Goal: Communication & Community: Answer question/provide support

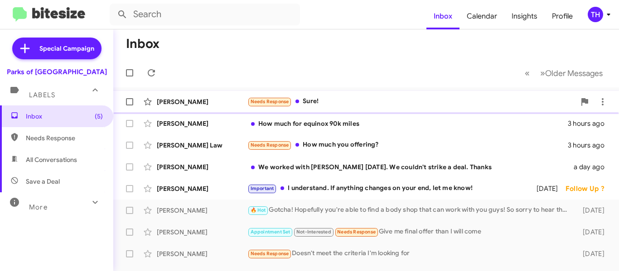
click at [393, 95] on div "[PERSON_NAME] Needs Response Sure! 3 hours ago" at bounding box center [365, 102] width 491 height 18
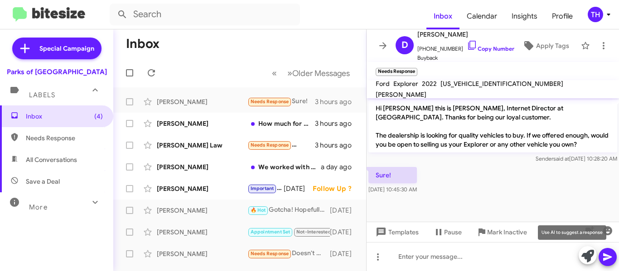
click at [588, 255] on icon at bounding box center [587, 256] width 13 height 13
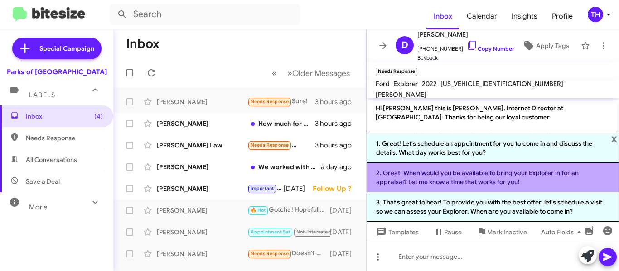
click at [463, 176] on li "2. Great! When would you be available to bring your Explorer in for an appraisa…" at bounding box center [492, 177] width 252 height 29
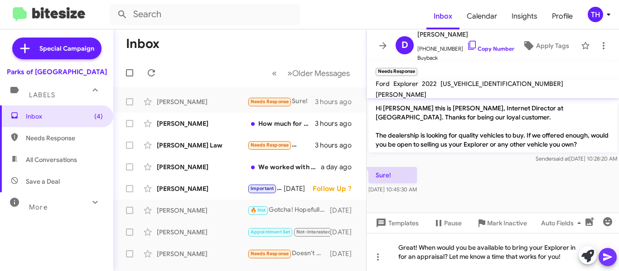
click at [605, 256] on icon at bounding box center [607, 258] width 9 height 8
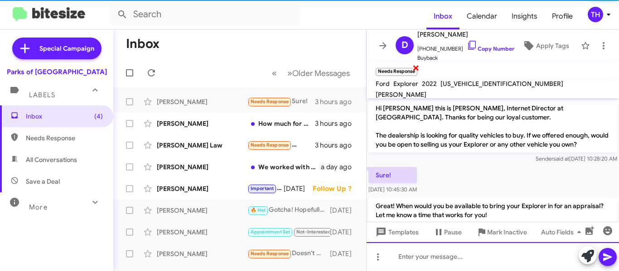
scroll to position [23, 0]
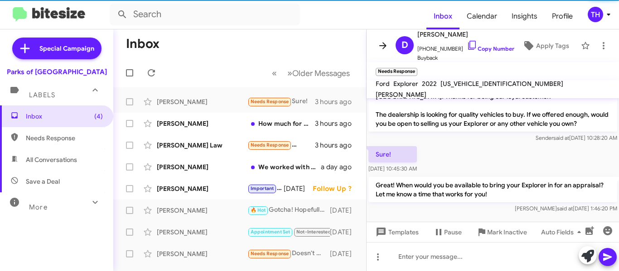
click at [380, 47] on icon at bounding box center [382, 45] width 11 height 11
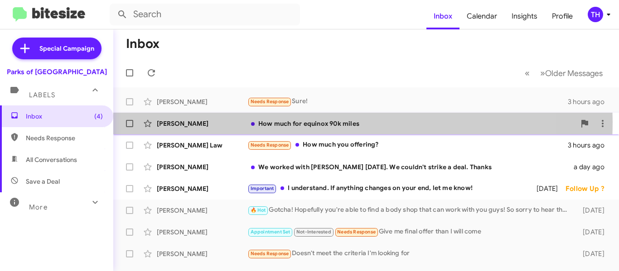
click at [239, 121] on div "[PERSON_NAME]" at bounding box center [202, 123] width 91 height 9
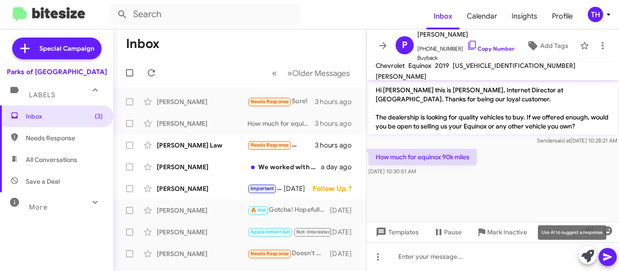
click at [583, 256] on icon at bounding box center [587, 256] width 13 height 13
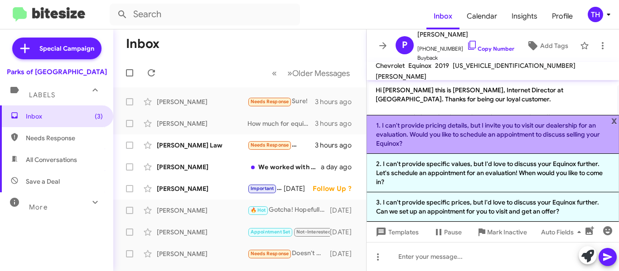
click at [433, 135] on li "1. I can't provide pricing details, but I invite you to visit our dealership fo…" at bounding box center [492, 134] width 252 height 39
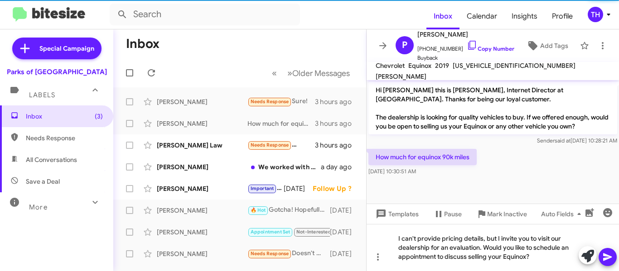
click at [606, 256] on icon at bounding box center [607, 258] width 9 height 8
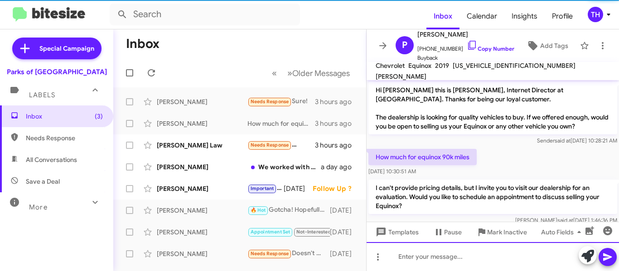
scroll to position [14, 0]
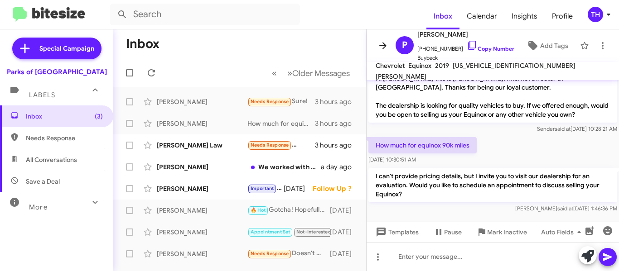
click at [377, 44] on span at bounding box center [383, 45] width 18 height 11
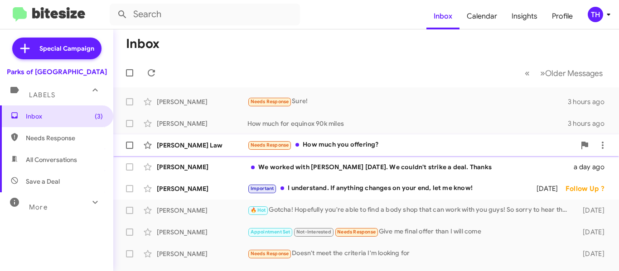
click at [226, 149] on div "[PERSON_NAME] Law" at bounding box center [202, 145] width 91 height 9
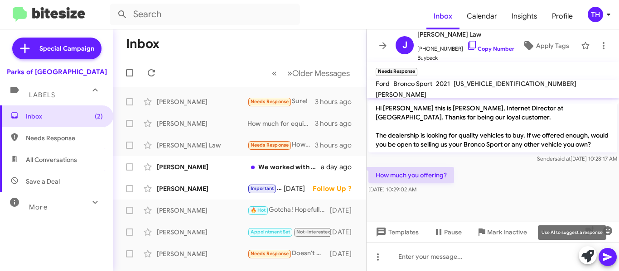
click at [586, 255] on icon at bounding box center [587, 256] width 13 height 13
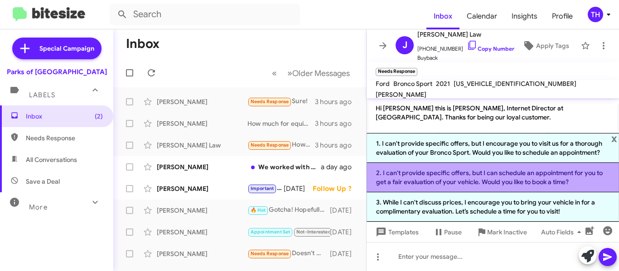
click at [408, 181] on li "2. I can't provide specific offers, but I can schedule an appointment for you t…" at bounding box center [492, 177] width 252 height 29
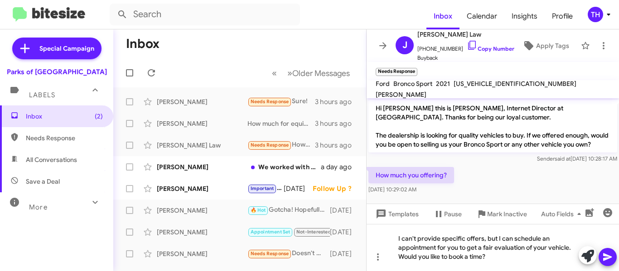
click at [606, 255] on icon at bounding box center [607, 258] width 9 height 8
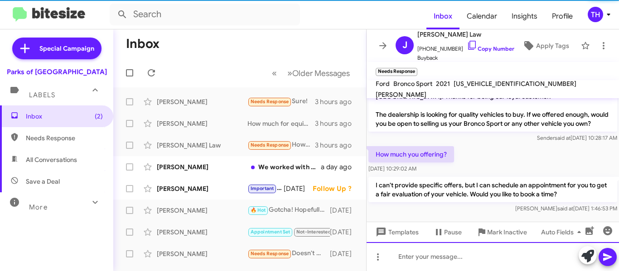
scroll to position [32, 0]
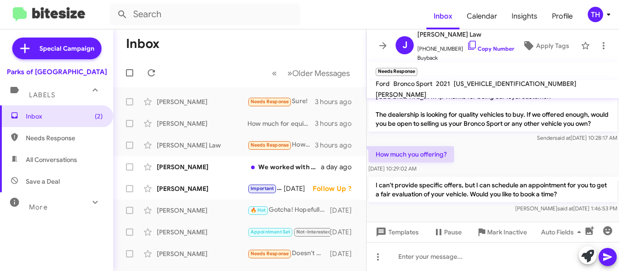
click at [387, 43] on icon at bounding box center [382, 45] width 11 height 11
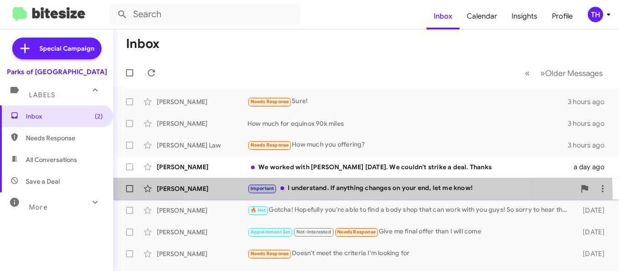
click at [341, 196] on div "Will [PERSON_NAME] Important I understand. If anything changes on your end, let…" at bounding box center [365, 189] width 491 height 18
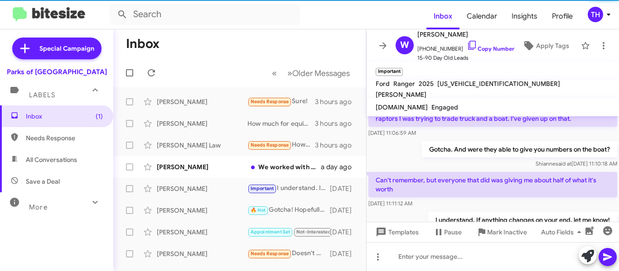
scroll to position [481, 0]
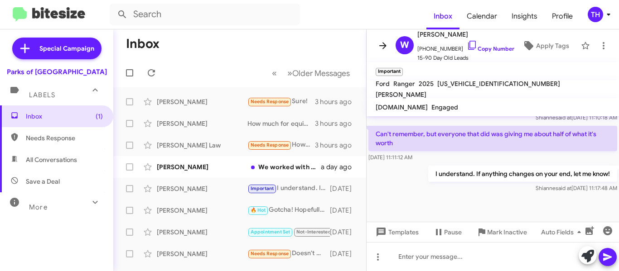
click at [385, 47] on icon at bounding box center [382, 45] width 7 height 7
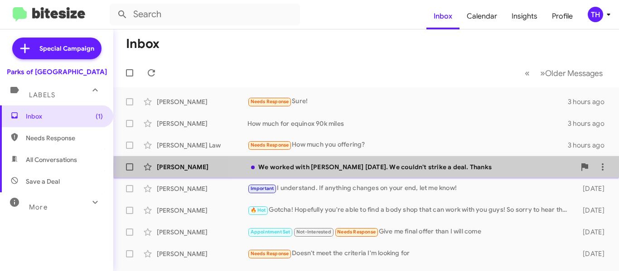
click at [497, 168] on div "We worked with [PERSON_NAME] [DATE]. We couldn't strike a deal. Thanks" at bounding box center [411, 167] width 328 height 9
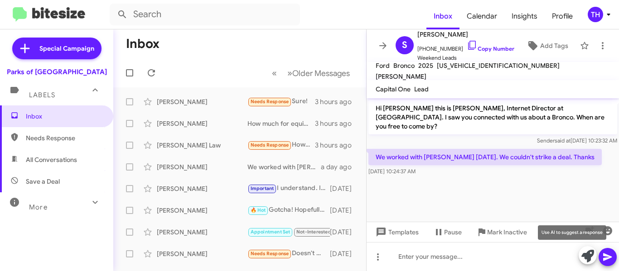
click at [591, 254] on icon at bounding box center [587, 256] width 13 height 13
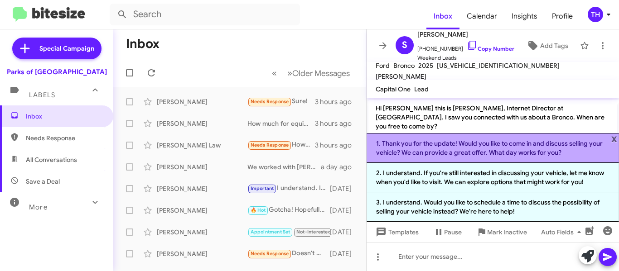
click at [408, 150] on li "1. Thank you for the update! Would you like to come in and discuss selling your…" at bounding box center [492, 148] width 252 height 30
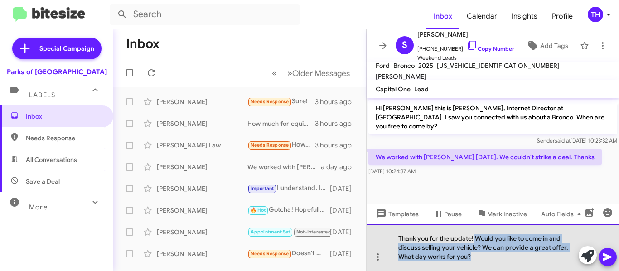
drag, startPoint x: 474, startPoint y: 238, endPoint x: 490, endPoint y: 258, distance: 26.0
click at [490, 258] on div "Thank you for the update! Would you like to come in and discuss selling your ve…" at bounding box center [492, 247] width 252 height 47
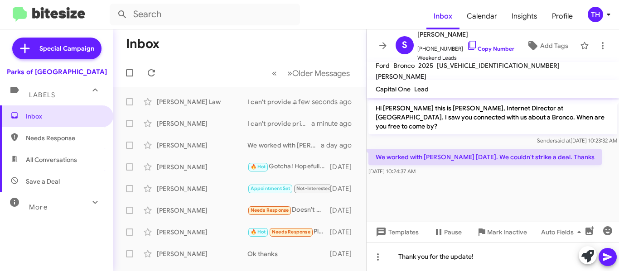
click at [602, 255] on icon at bounding box center [607, 257] width 11 height 11
click at [380, 46] on icon at bounding box center [382, 45] width 7 height 7
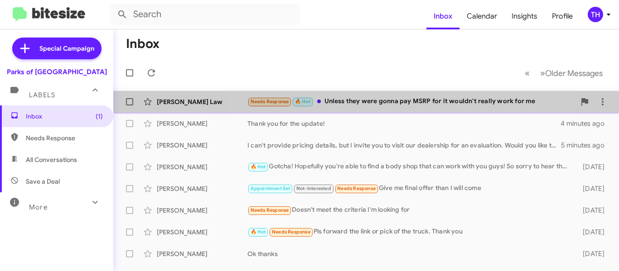
click at [404, 99] on div "Needs Response 🔥 Hot Unless they were gonna pay MSRP for it wouldn't really wor…" at bounding box center [411, 101] width 328 height 10
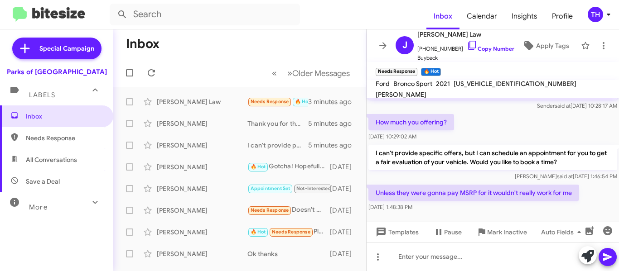
scroll to position [66, 0]
click at [585, 253] on icon at bounding box center [587, 256] width 13 height 13
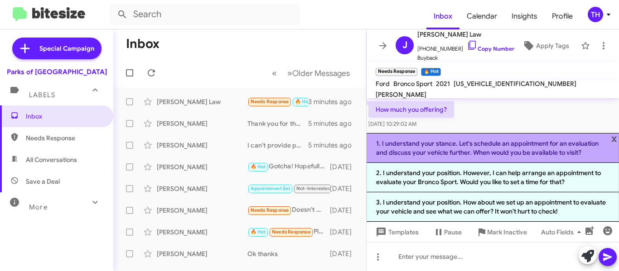
click at [425, 146] on li "1. I understand your stance. Let's schedule an appointment for an evaluation an…" at bounding box center [492, 148] width 252 height 30
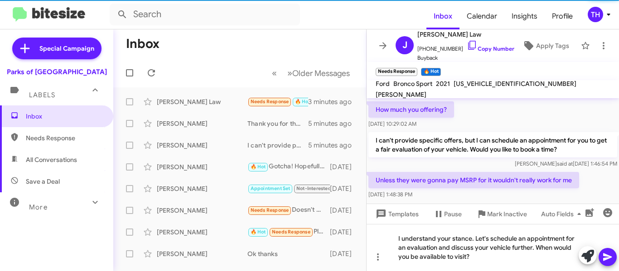
click at [606, 250] on span at bounding box center [607, 257] width 11 height 18
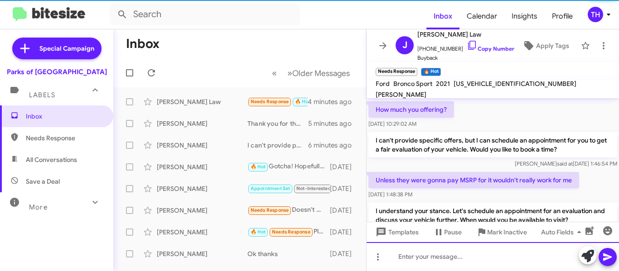
scroll to position [0, 0]
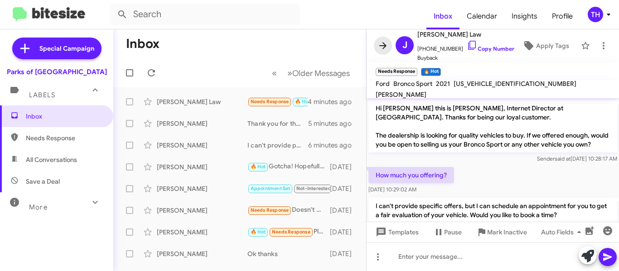
click at [380, 47] on icon at bounding box center [382, 45] width 11 height 11
